Goal: Contribute content

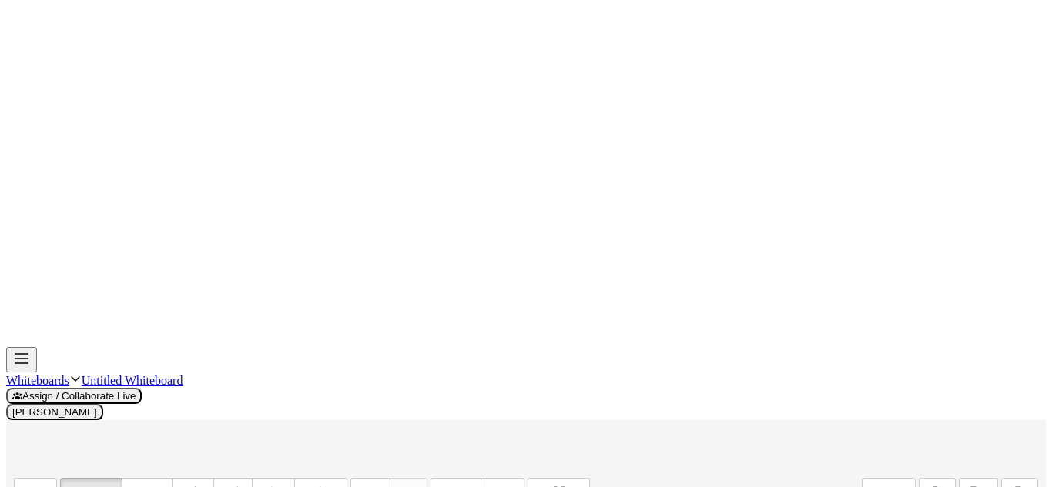
scroll to position [1157, 0]
drag, startPoint x: 848, startPoint y: 230, endPoint x: 566, endPoint y: 204, distance: 283.0
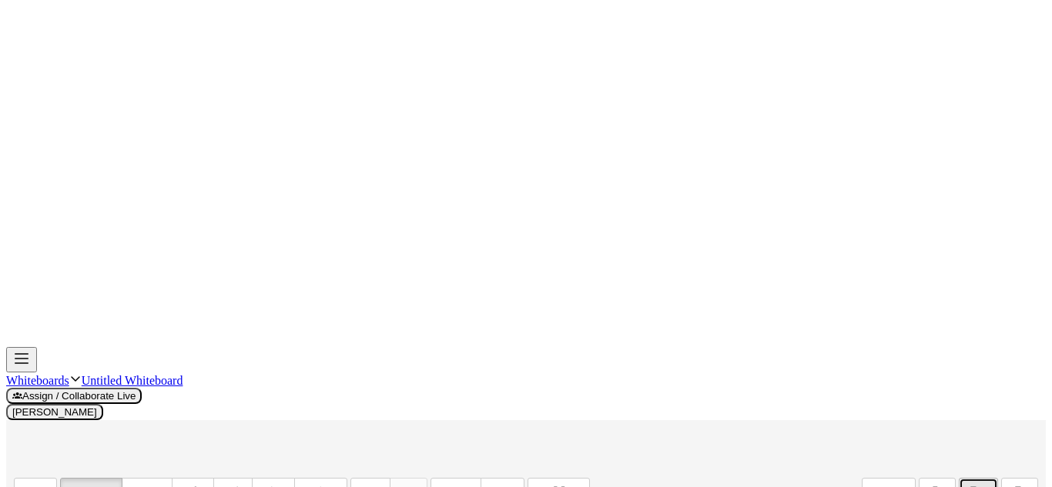
drag, startPoint x: 826, startPoint y: 236, endPoint x: 639, endPoint y: 229, distance: 187.2
click at [989, 483] on div "button" at bounding box center [978, 492] width 22 height 18
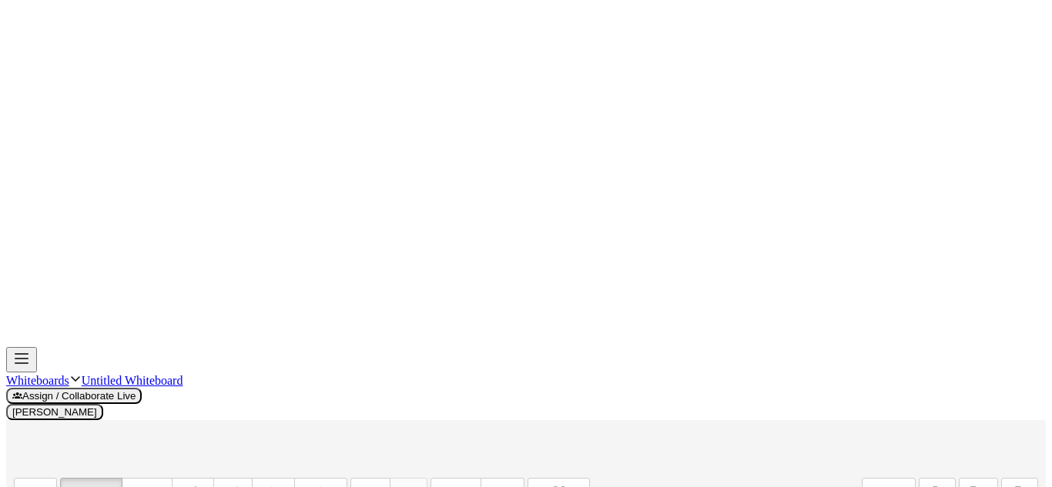
type input "*"
type input "********"
